Goal: Transaction & Acquisition: Purchase product/service

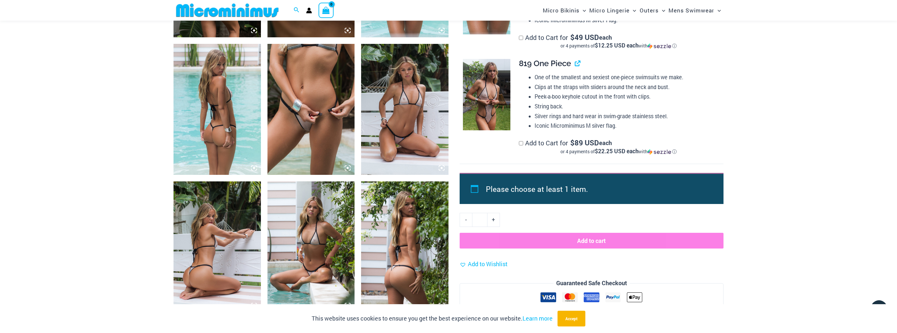
scroll to position [573, 0]
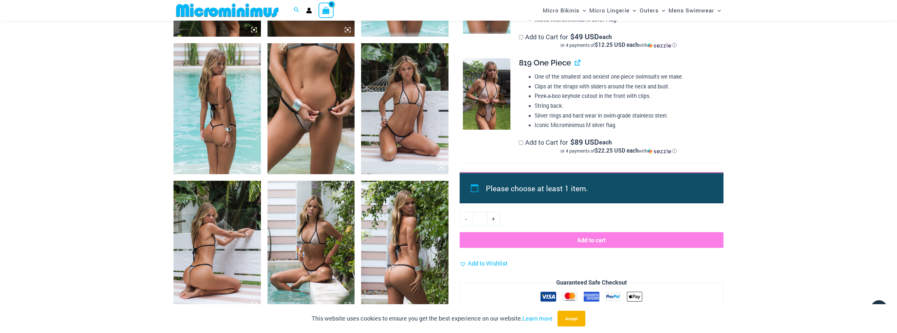
click at [322, 124] on img at bounding box center [311, 108] width 87 height 131
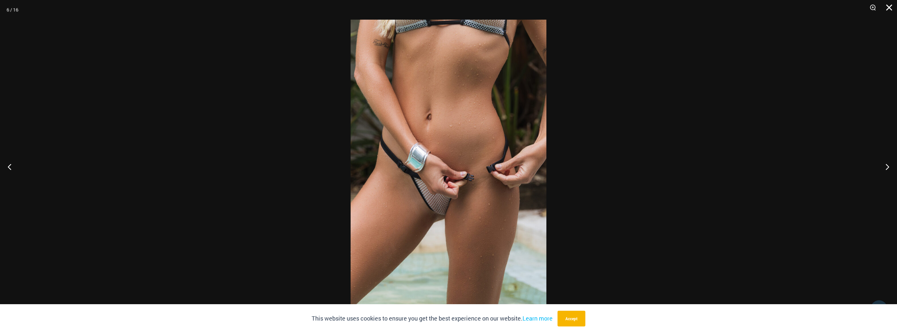
click at [887, 7] on button "Close" at bounding box center [887, 10] width 16 height 20
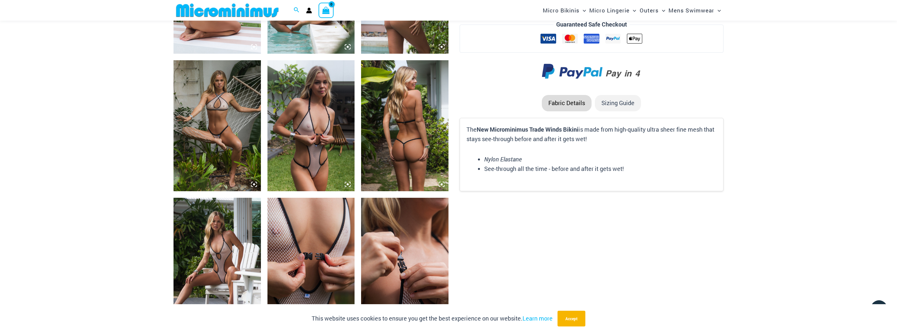
scroll to position [835, 0]
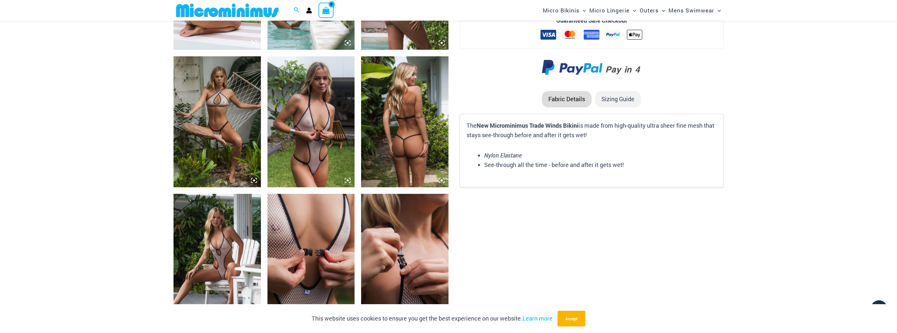
click at [315, 147] on img at bounding box center [311, 121] width 87 height 131
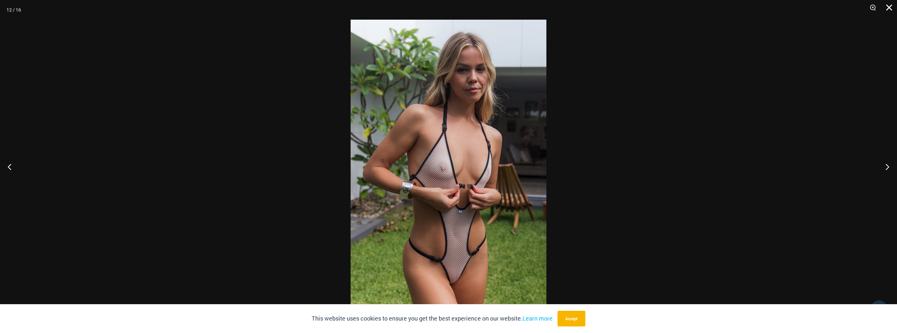
click at [889, 8] on button "Close" at bounding box center [887, 10] width 16 height 20
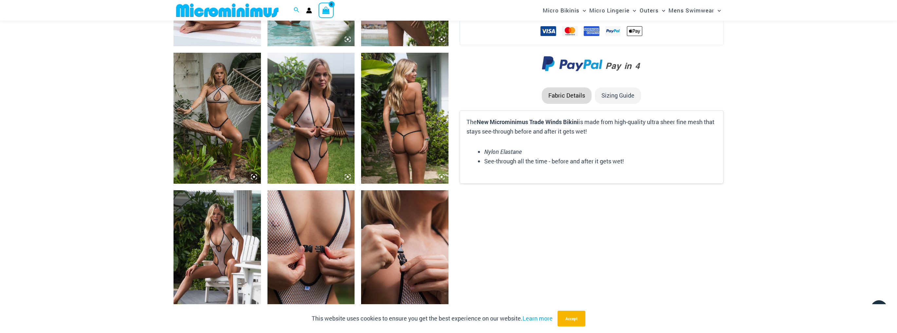
scroll to position [940, 0]
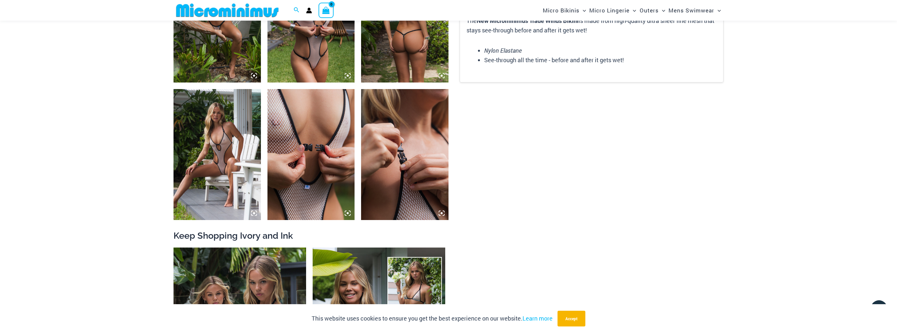
click at [219, 168] on img at bounding box center [217, 154] width 87 height 131
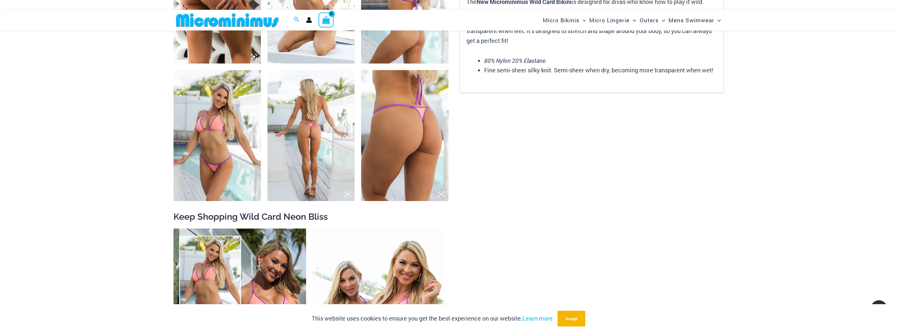
scroll to position [958, 0]
